Goal: Information Seeking & Learning: Learn about a topic

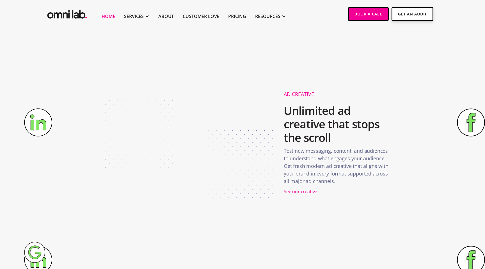
scroll to position [767, 0]
click at [295, 192] on div "See our creative" at bounding box center [300, 191] width 33 height 8
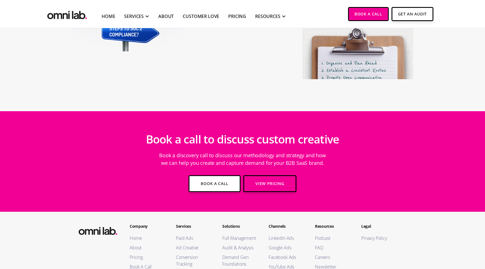
scroll to position [2168, 0]
